Goal: Information Seeking & Learning: Learn about a topic

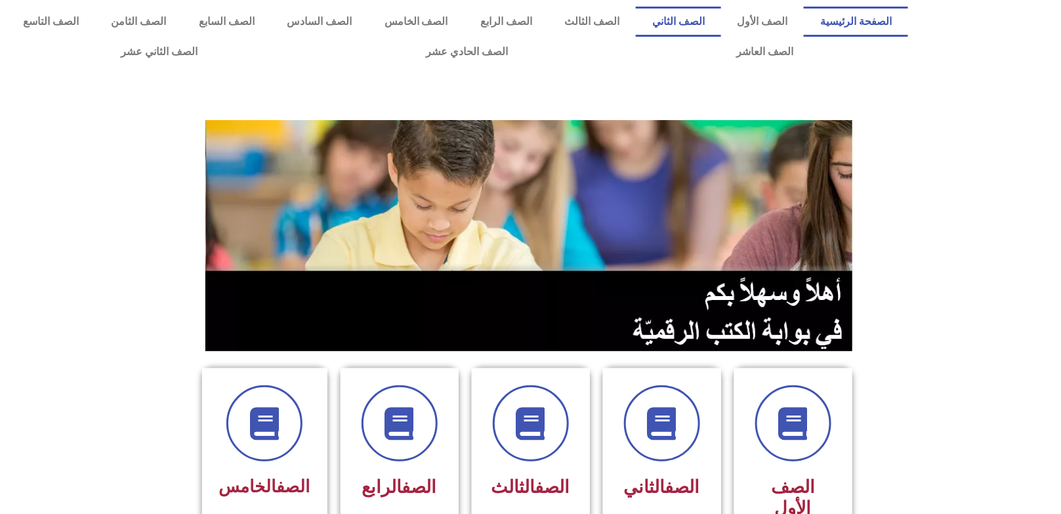
click at [720, 19] on link "الصف الثاني" at bounding box center [678, 22] width 85 height 30
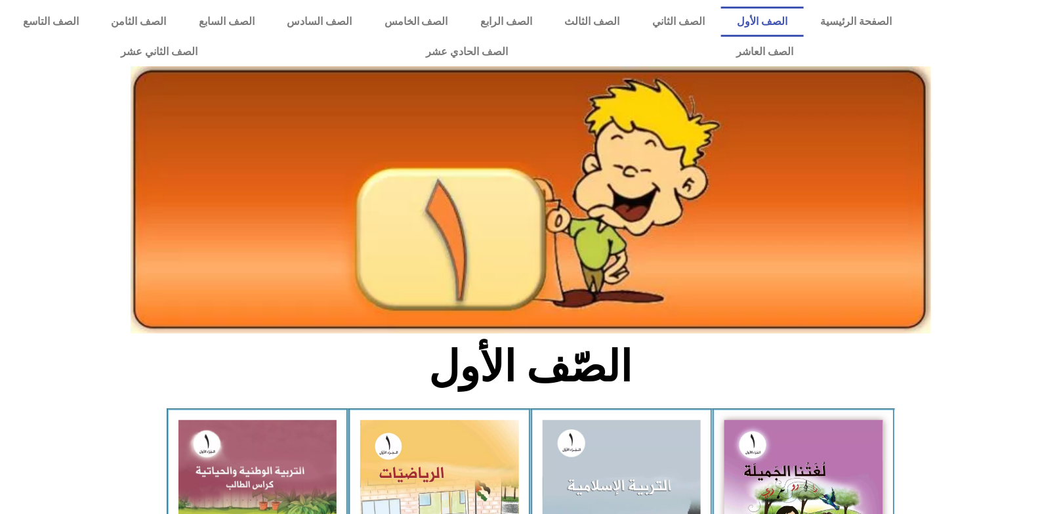
scroll to position [196, 0]
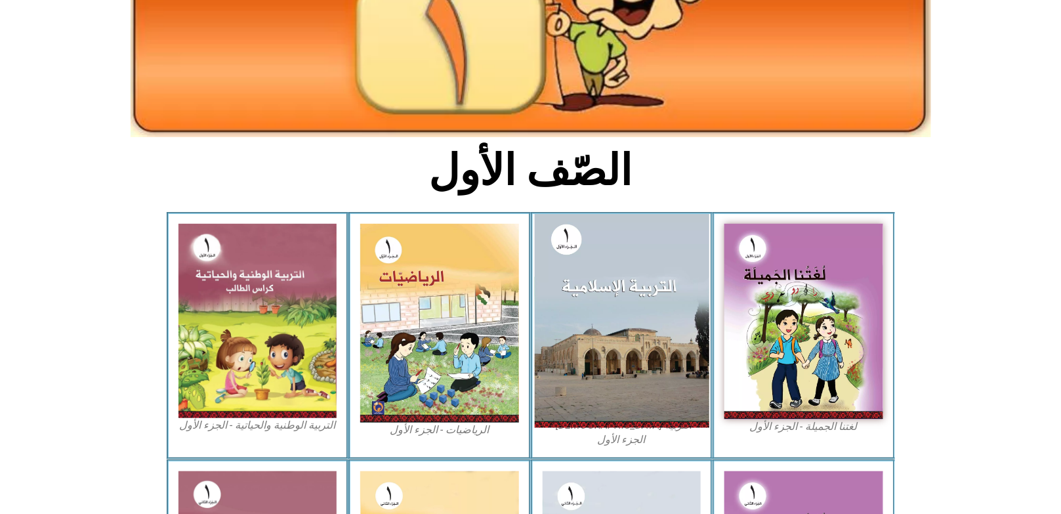
click at [626, 316] on img at bounding box center [621, 320] width 175 height 213
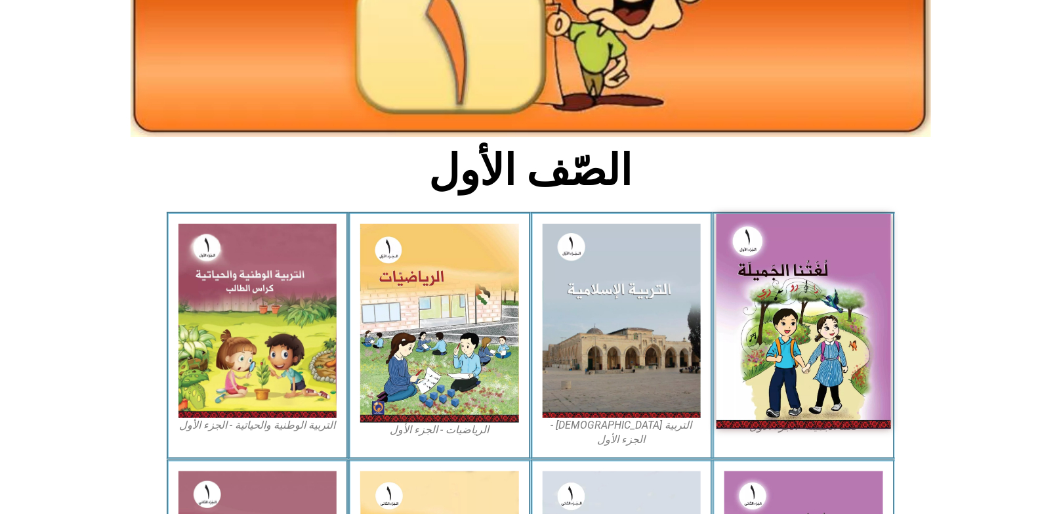
click at [804, 304] on img at bounding box center [803, 321] width 175 height 215
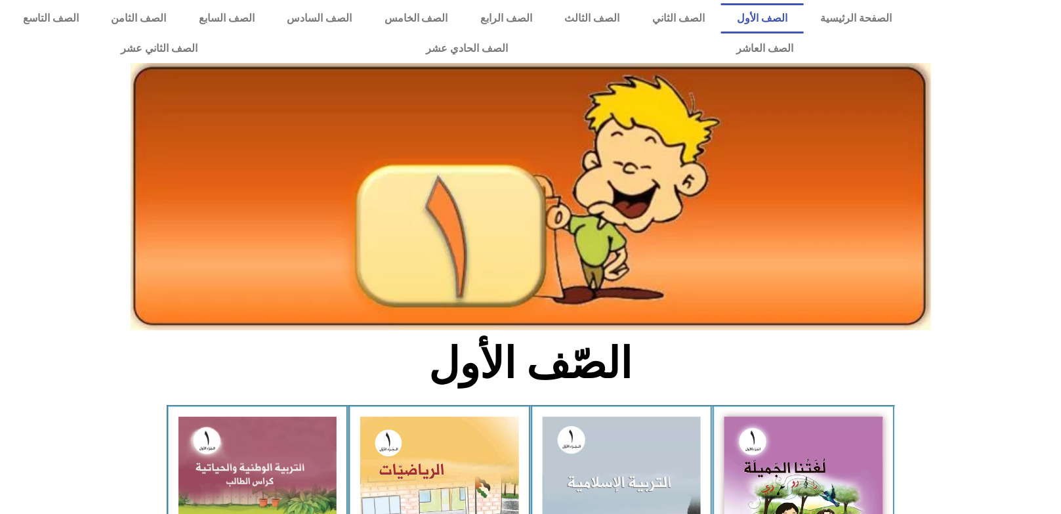
scroll to position [0, 0]
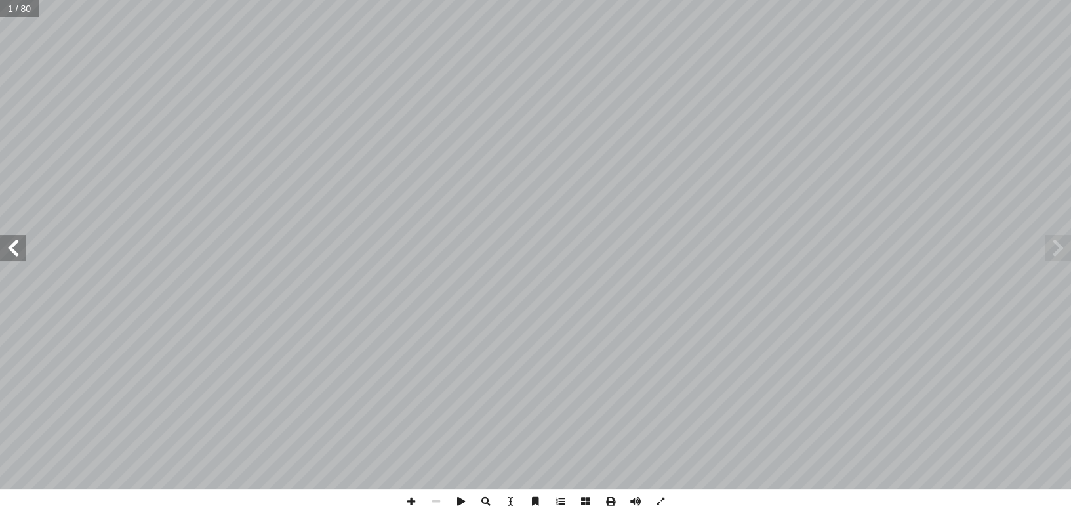
click at [21, 251] on span at bounding box center [13, 248] width 26 height 26
click at [611, 501] on span at bounding box center [610, 501] width 25 height 25
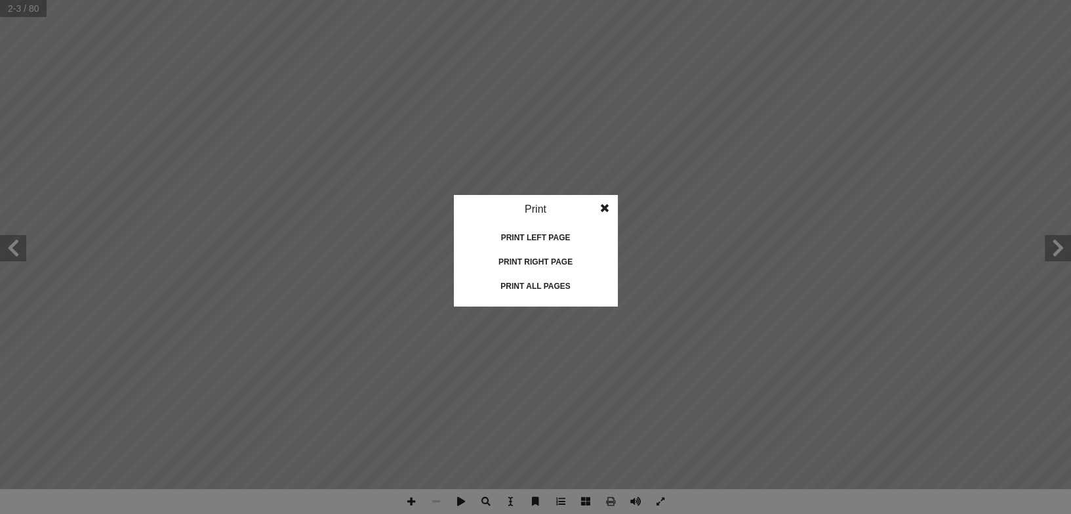
click at [542, 285] on div "Print all pages" at bounding box center [535, 286] width 131 height 21
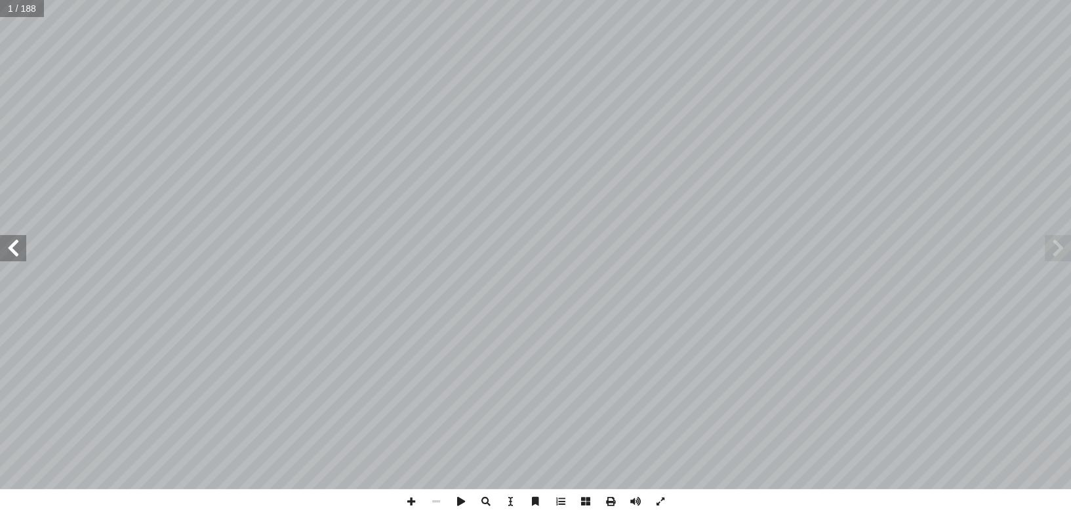
click at [16, 251] on span at bounding box center [13, 248] width 26 height 26
click at [15, 251] on span at bounding box center [13, 248] width 26 height 26
click at [1060, 244] on span at bounding box center [1058, 248] width 26 height 26
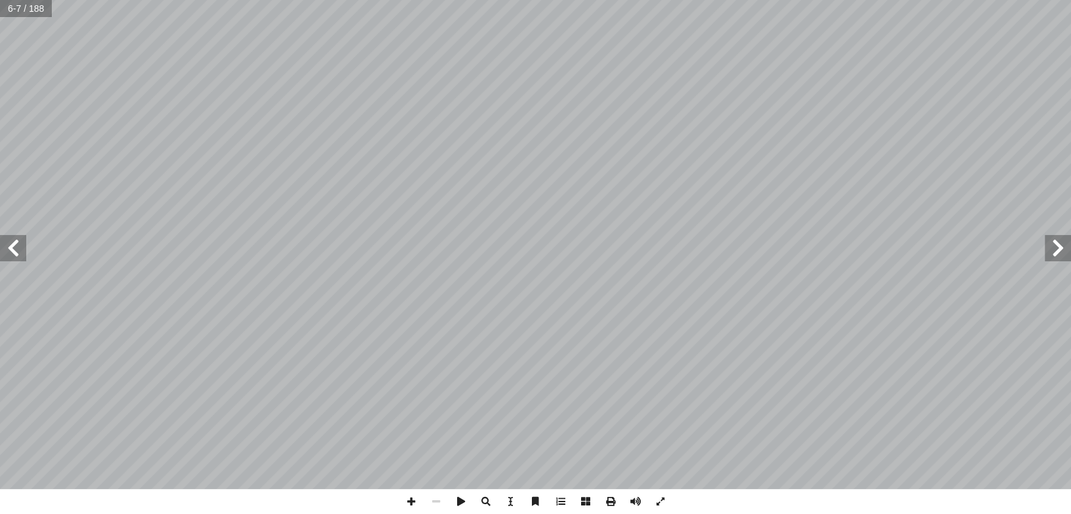
click at [10, 247] on span at bounding box center [13, 248] width 26 height 26
click at [21, 245] on span at bounding box center [13, 248] width 26 height 26
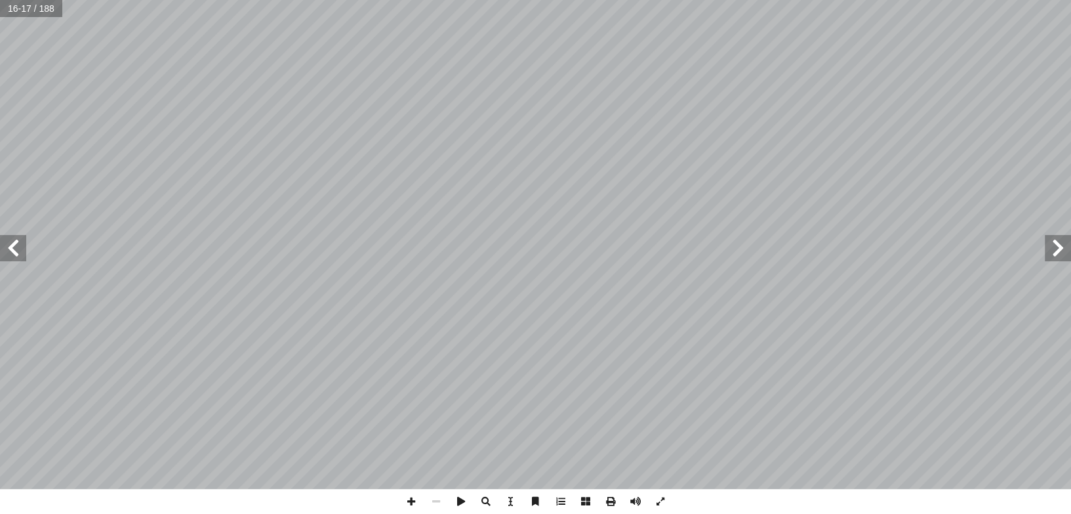
click at [10, 243] on span at bounding box center [13, 248] width 26 height 26
click at [10, 244] on span at bounding box center [13, 248] width 26 height 26
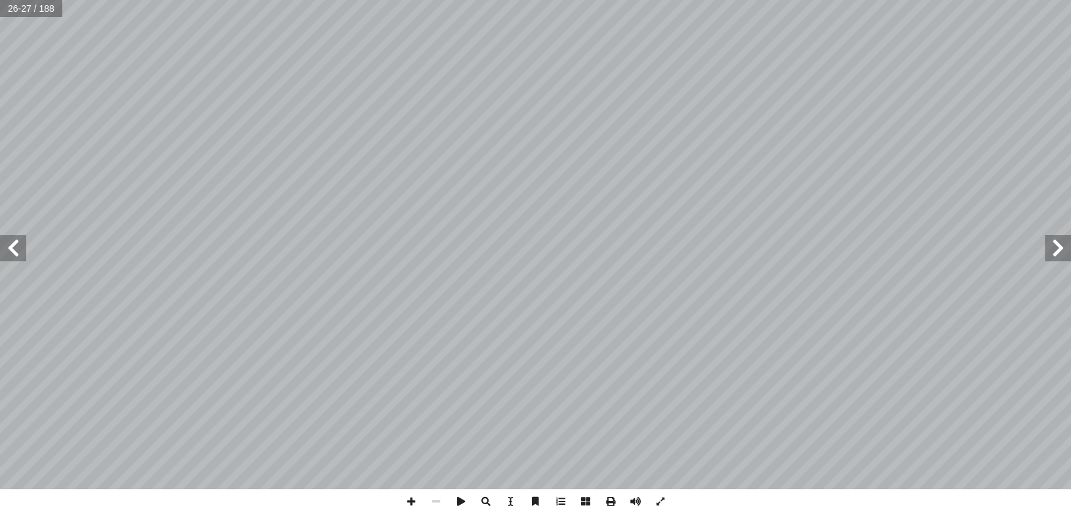
click at [10, 244] on span at bounding box center [13, 248] width 26 height 26
